Goal: Task Accomplishment & Management: Use online tool/utility

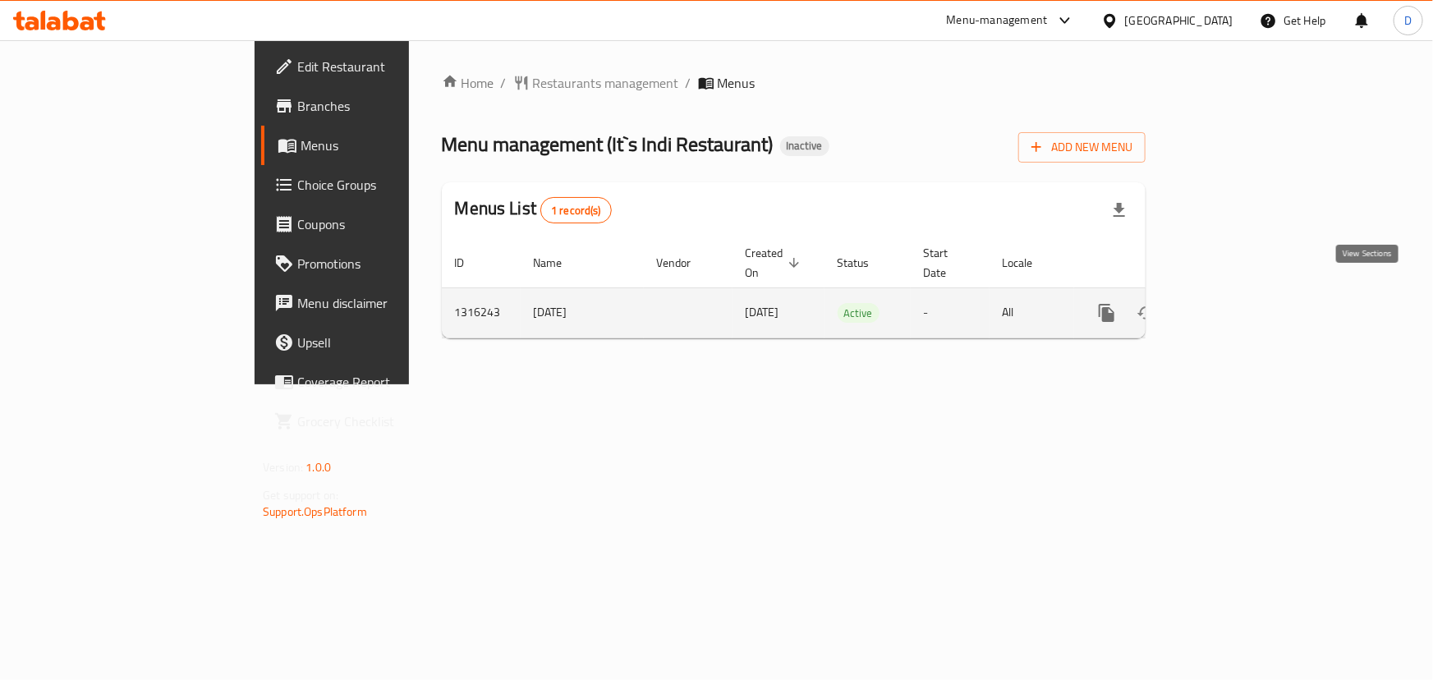
click at [1235, 303] on icon "enhanced table" at bounding box center [1225, 313] width 20 height 20
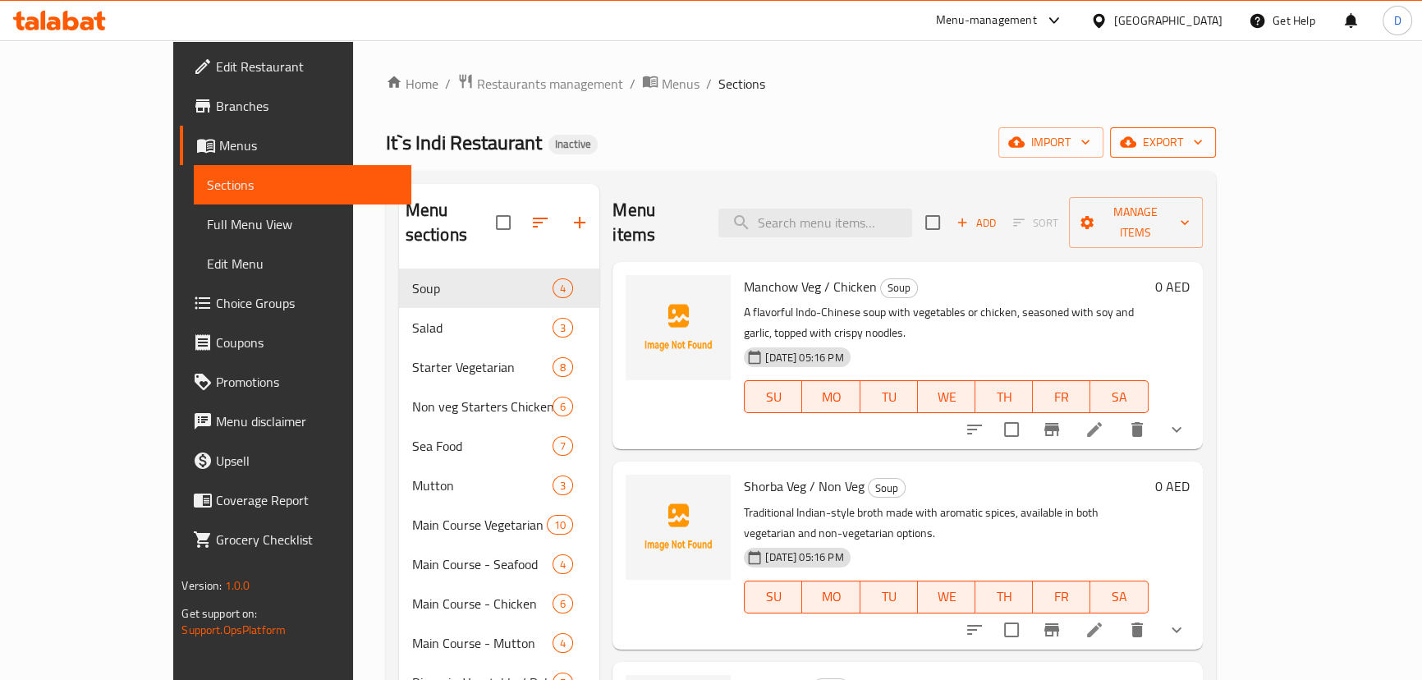
click at [1136, 141] on icon "button" at bounding box center [1128, 142] width 16 height 16
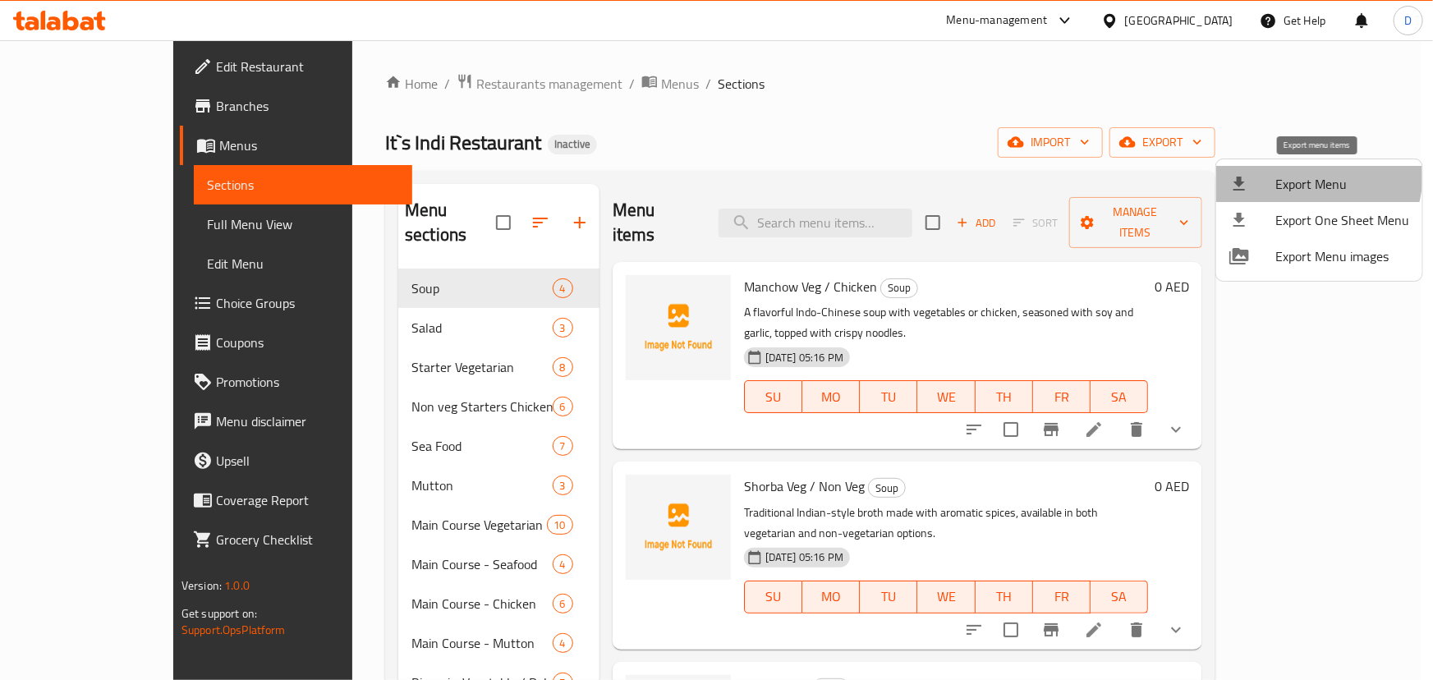
click at [1297, 174] on span "Export Menu" at bounding box center [1342, 184] width 134 height 20
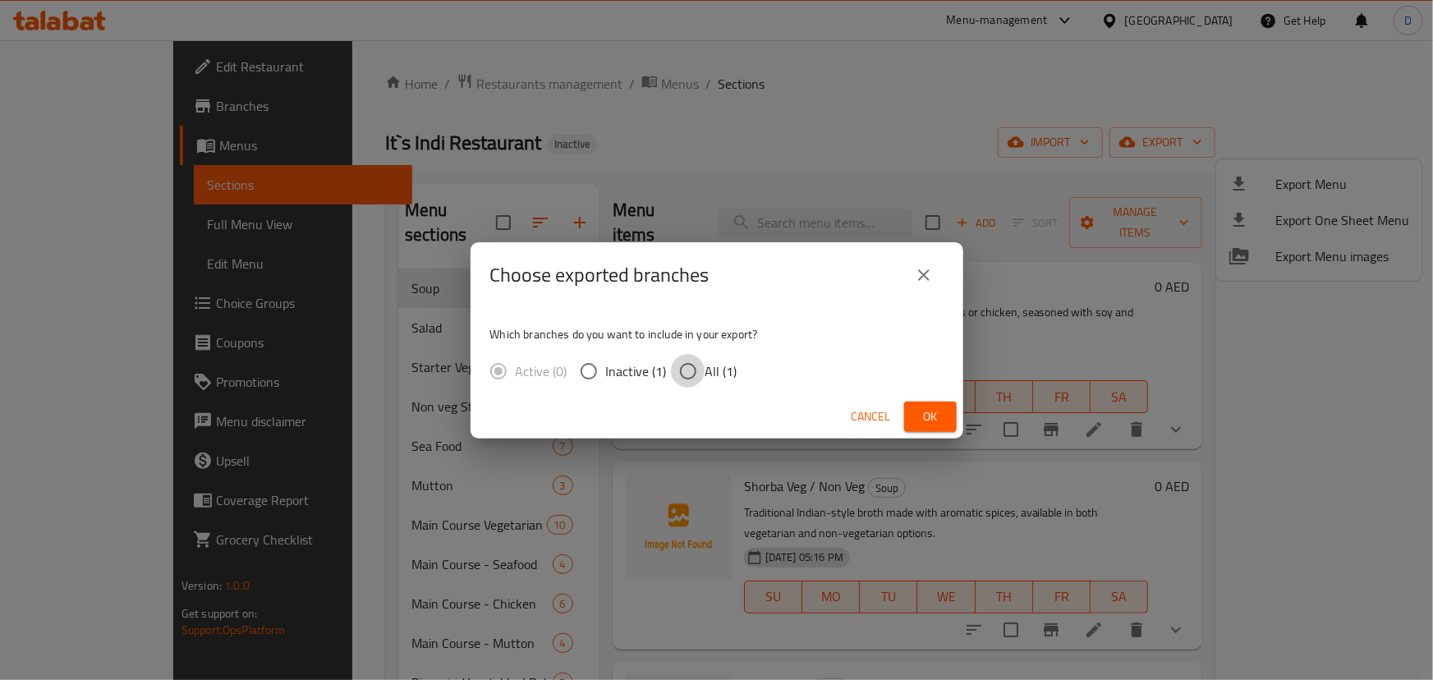
click at [694, 374] on input "All (1)" at bounding box center [688, 371] width 34 height 34
radio input "true"
click at [922, 412] on span "Ok" at bounding box center [930, 416] width 26 height 21
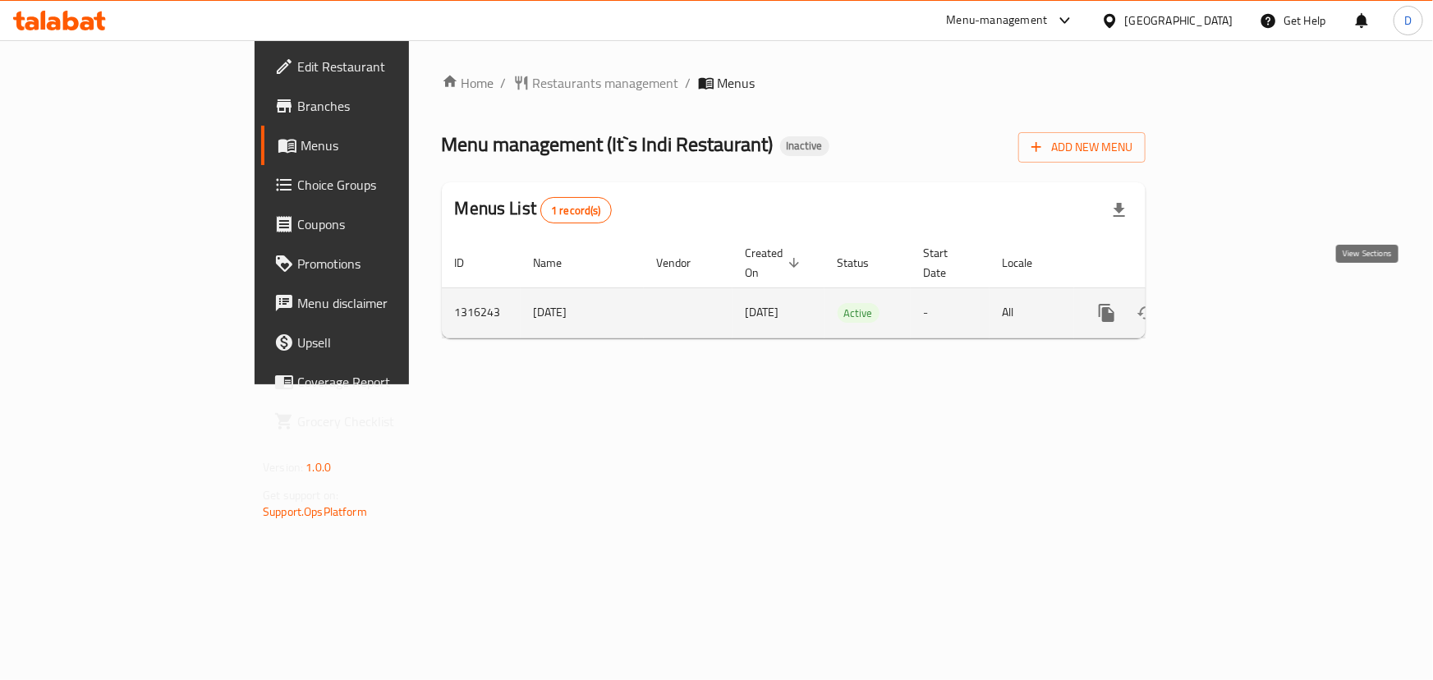
click at [1245, 293] on link "enhanced table" at bounding box center [1224, 312] width 39 height 39
